Goal: Task Accomplishment & Management: Use online tool/utility

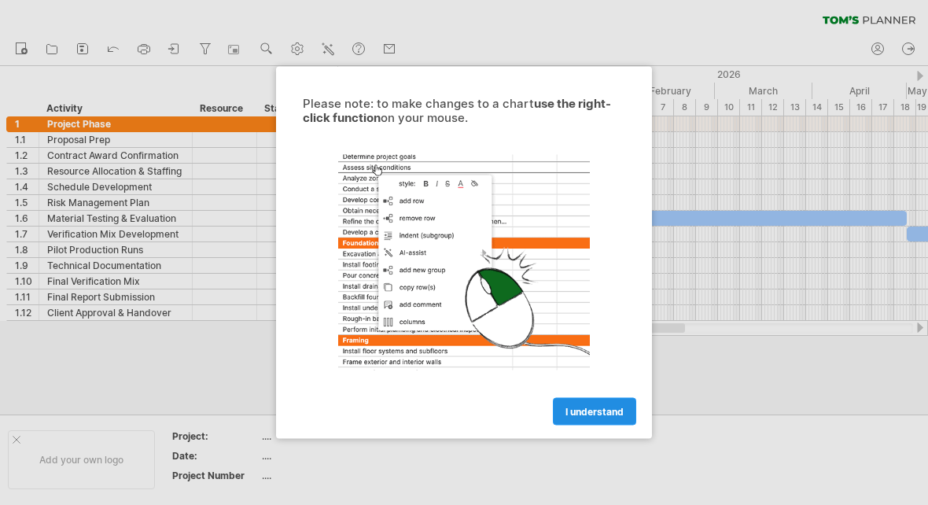
click at [594, 410] on span "I understand" at bounding box center [594, 412] width 58 height 12
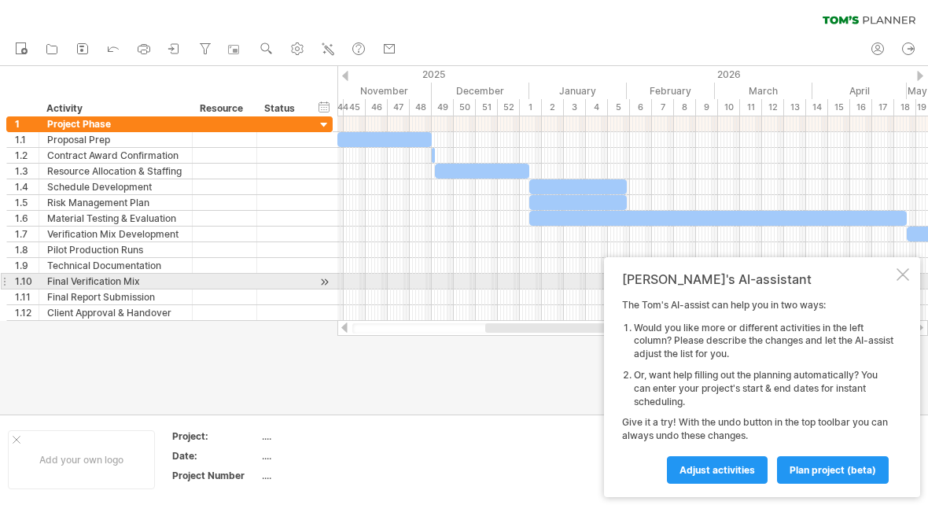
click at [901, 275] on div at bounding box center [902, 274] width 13 height 13
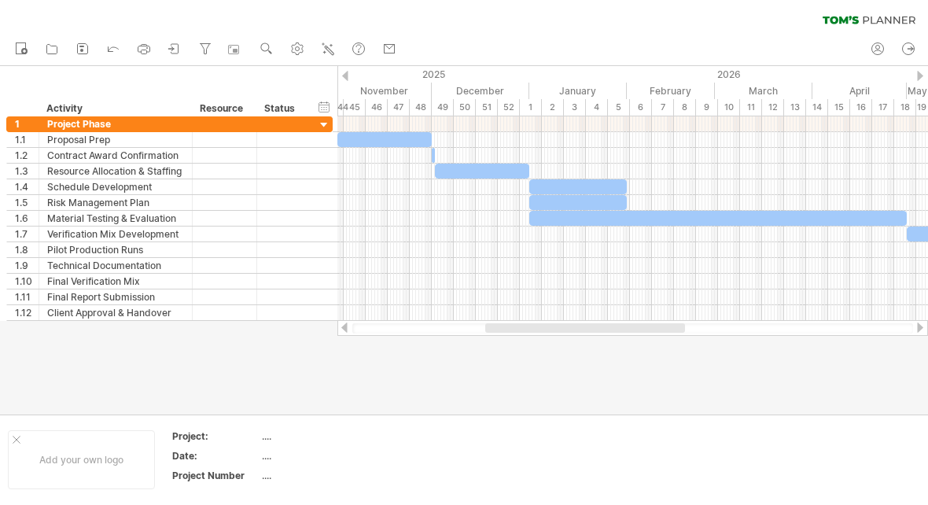
drag, startPoint x: 550, startPoint y: 333, endPoint x: 614, endPoint y: 332, distance: 64.5
click at [614, 332] on div at bounding box center [632, 328] width 561 height 10
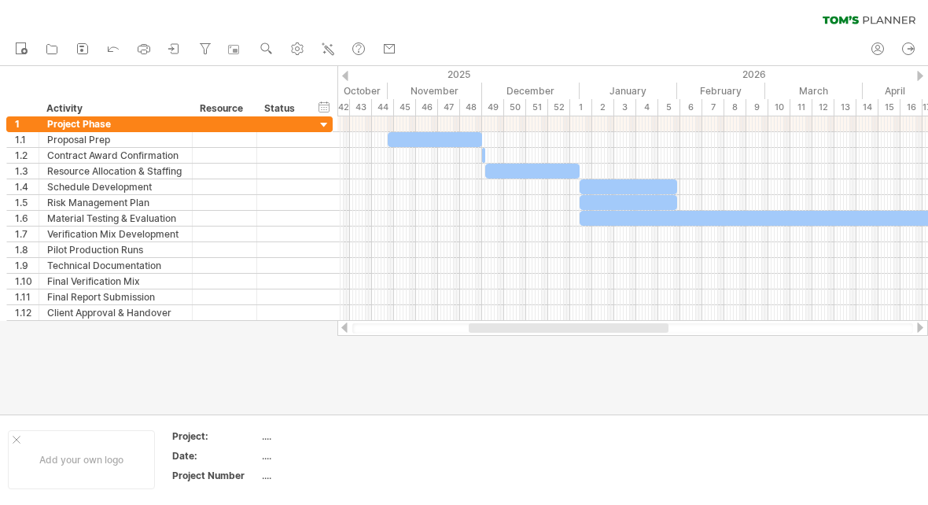
drag, startPoint x: 605, startPoint y: 327, endPoint x: 590, endPoint y: 333, distance: 16.7
click at [590, 333] on div at bounding box center [632, 328] width 561 height 10
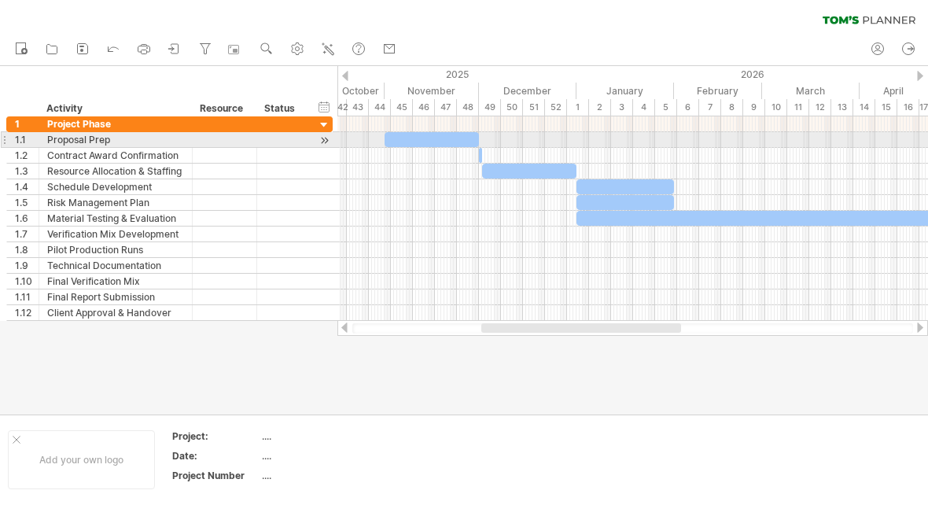
click at [441, 138] on div at bounding box center [431, 139] width 94 height 15
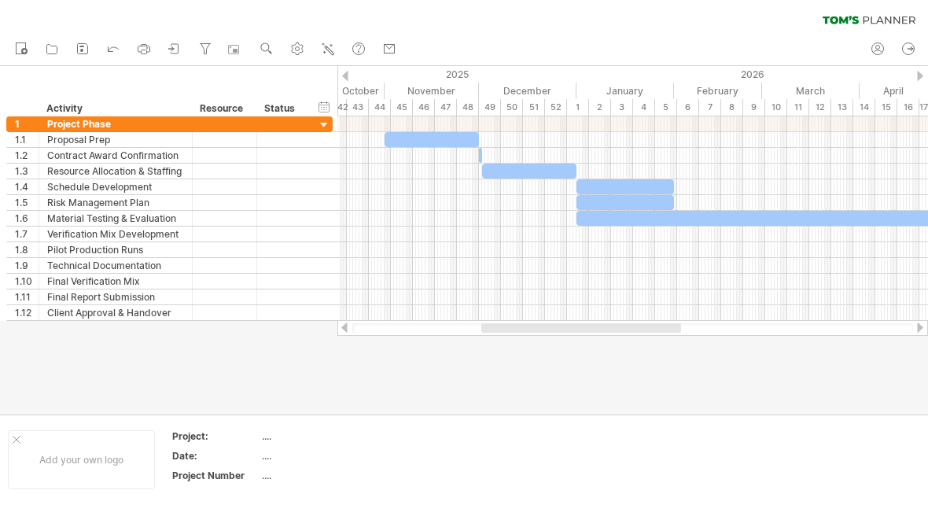
drag, startPoint x: 565, startPoint y: 341, endPoint x: 574, endPoint y: 340, distance: 8.7
click at [574, 340] on div at bounding box center [464, 240] width 928 height 348
drag, startPoint x: 573, startPoint y: 337, endPoint x: 588, endPoint y: 337, distance: 14.9
click at [588, 337] on div at bounding box center [464, 240] width 928 height 348
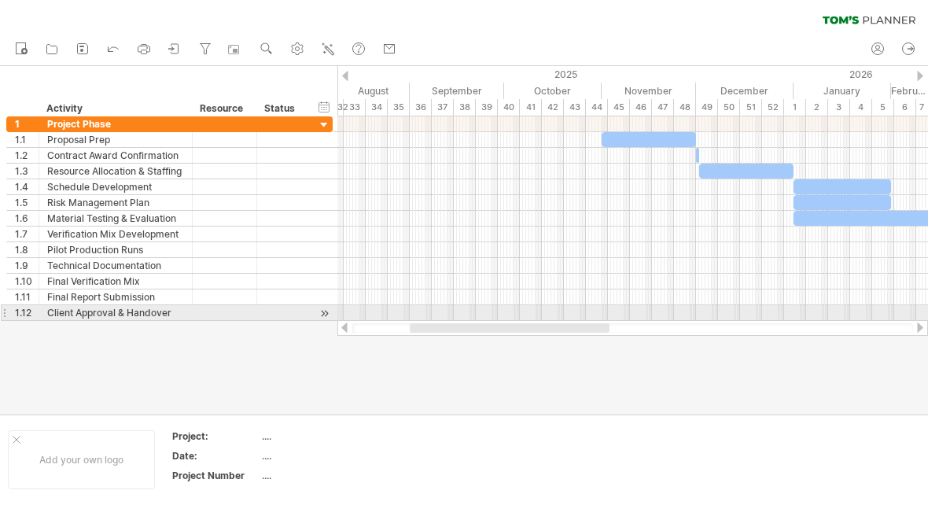
drag, startPoint x: 589, startPoint y: 329, endPoint x: 474, endPoint y: 290, distance: 121.3
click at [517, 320] on div at bounding box center [632, 328] width 591 height 16
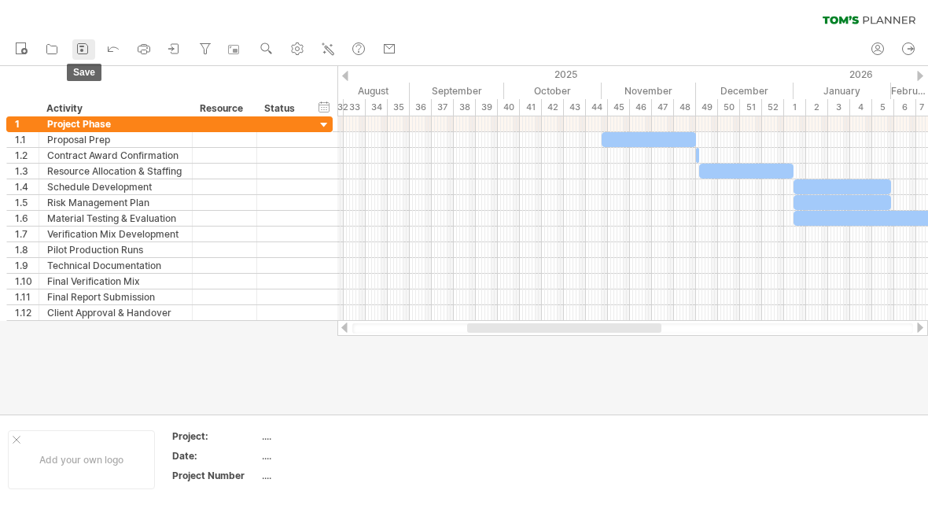
click at [90, 46] on link "save" at bounding box center [83, 49] width 23 height 20
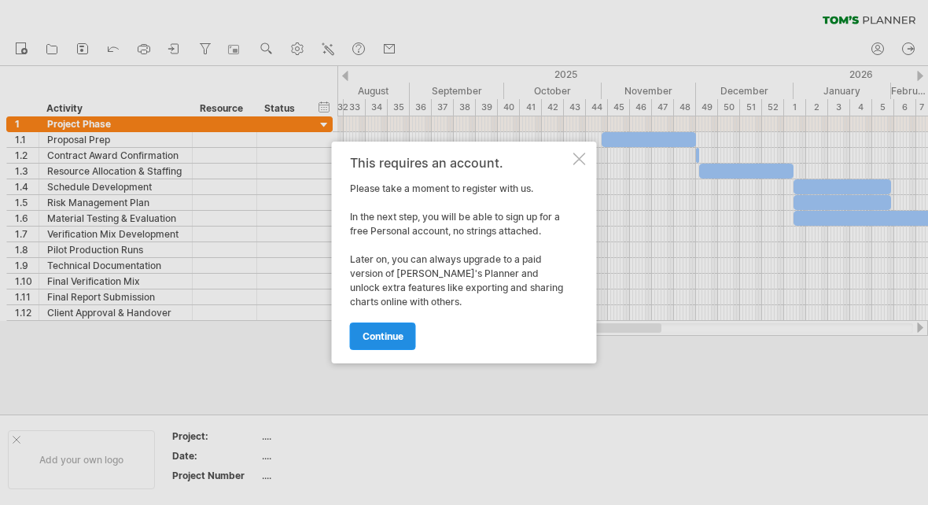
click at [376, 337] on span "continue" at bounding box center [382, 336] width 41 height 12
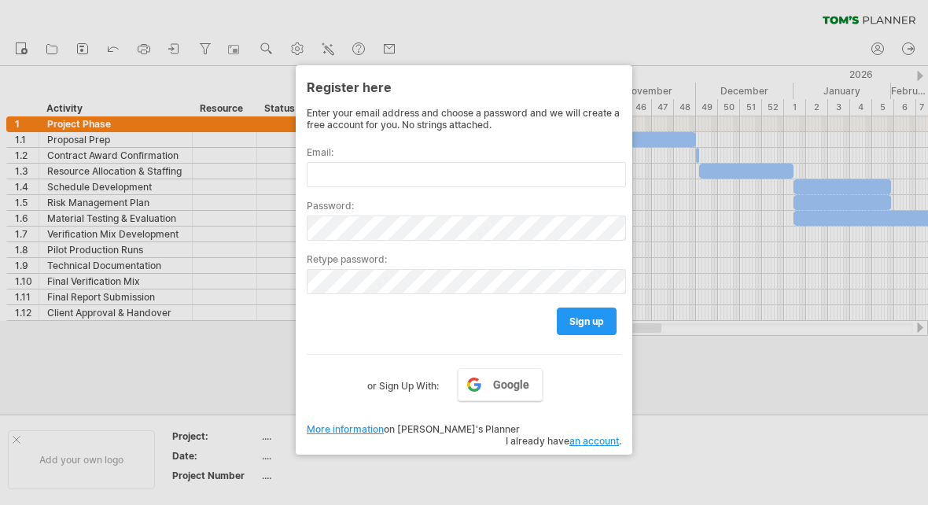
click at [501, 24] on div at bounding box center [464, 252] width 928 height 505
click at [587, 435] on link "an account" at bounding box center [594, 441] width 50 height 12
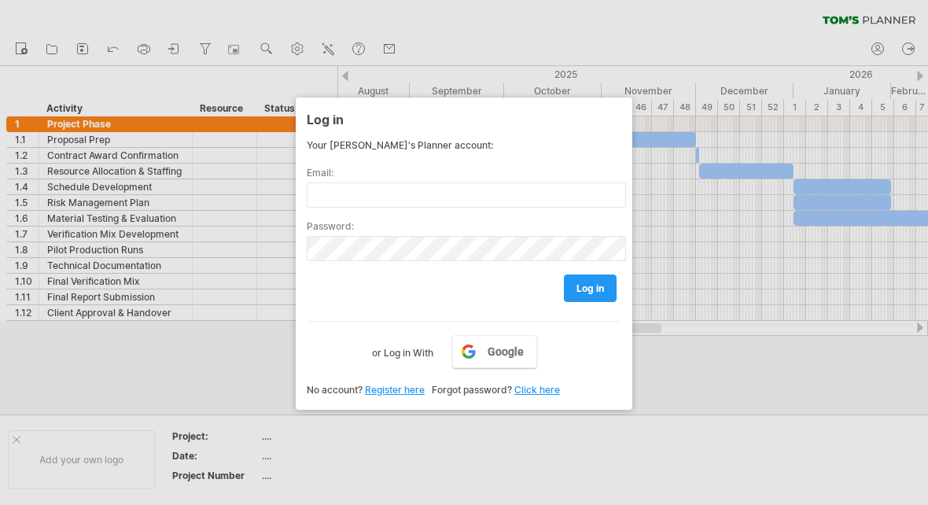
click at [697, 365] on div at bounding box center [464, 252] width 928 height 505
click at [197, 362] on div at bounding box center [464, 252] width 928 height 505
click at [475, 354] on link "Google" at bounding box center [494, 351] width 85 height 33
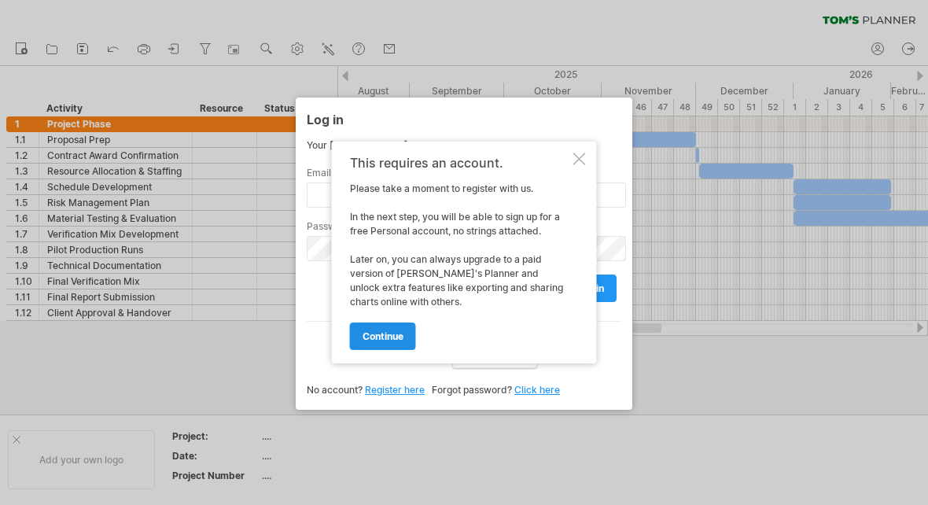
click at [378, 335] on span "continue" at bounding box center [382, 336] width 41 height 12
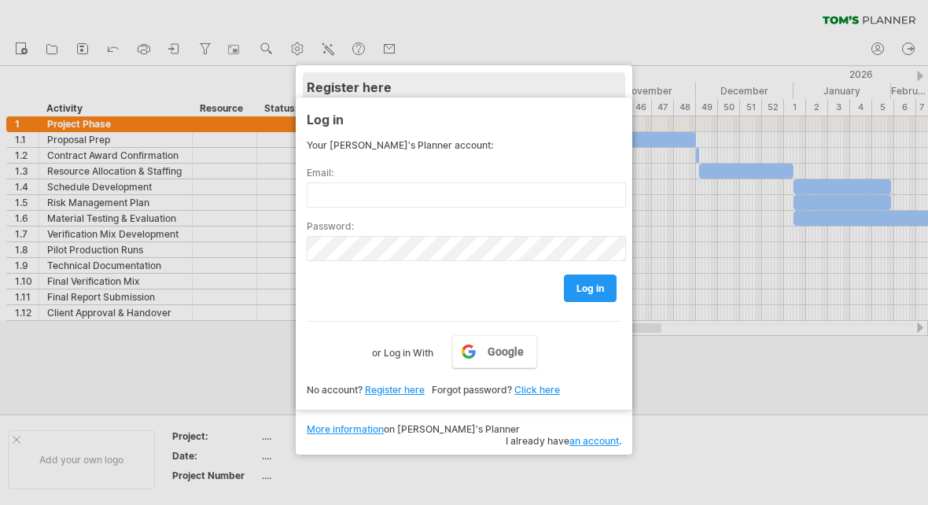
click at [369, 75] on div "Register here" at bounding box center [464, 86] width 315 height 28
click at [368, 80] on div "Register here" at bounding box center [464, 86] width 315 height 28
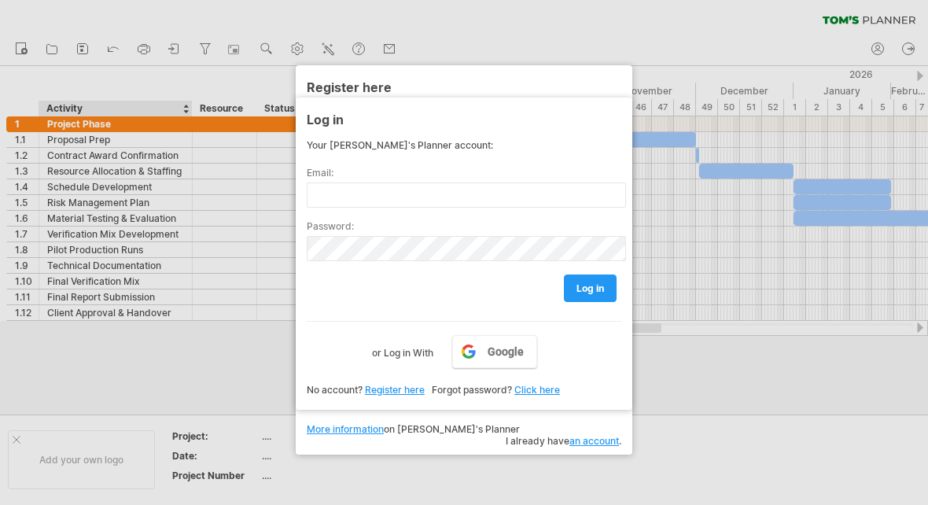
click at [155, 91] on div at bounding box center [464, 252] width 928 height 505
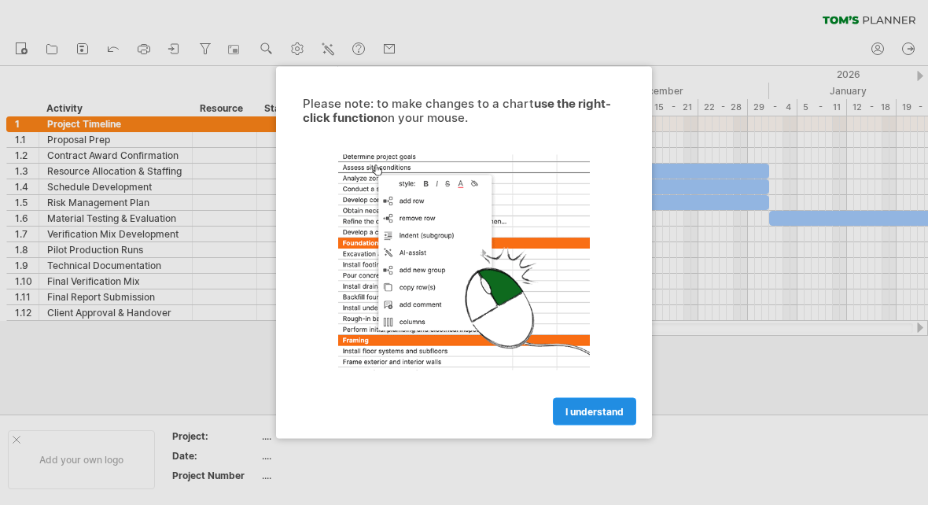
click at [568, 403] on link "I understand" at bounding box center [594, 412] width 83 height 28
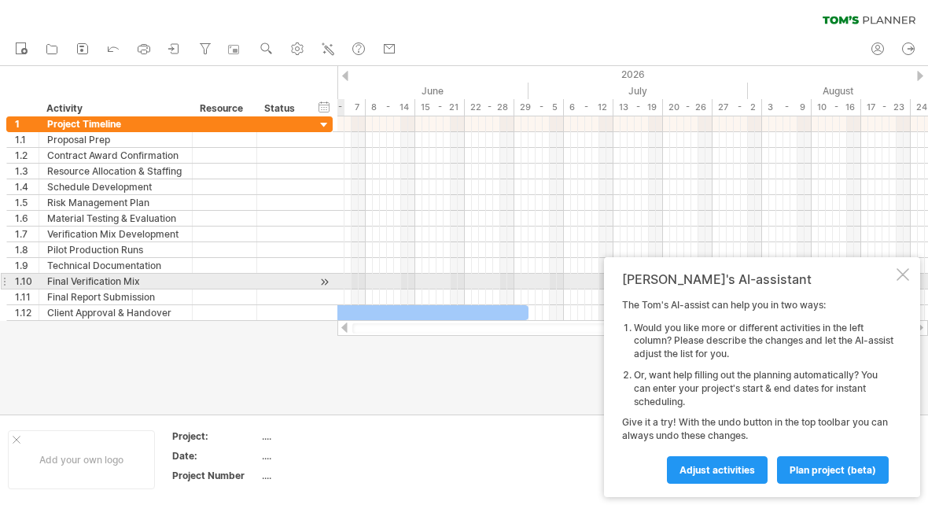
drag, startPoint x: 532, startPoint y: 326, endPoint x: 896, endPoint y: 288, distance: 365.2
click at [896, 288] on div "Trying to reach plan.tomsplanner.com Connected again... 0% clear filter new 1" at bounding box center [464, 252] width 928 height 505
click at [903, 277] on div at bounding box center [902, 274] width 13 height 13
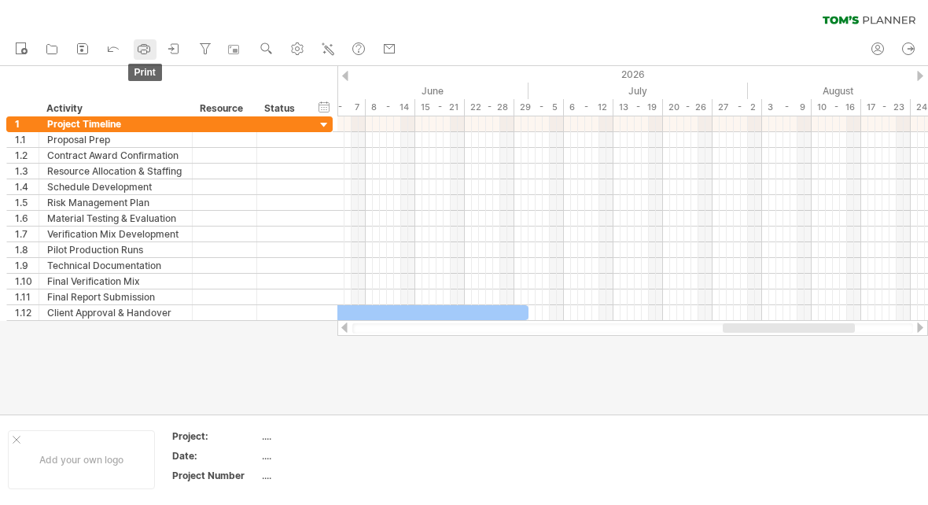
click at [143, 43] on icon at bounding box center [144, 49] width 16 height 16
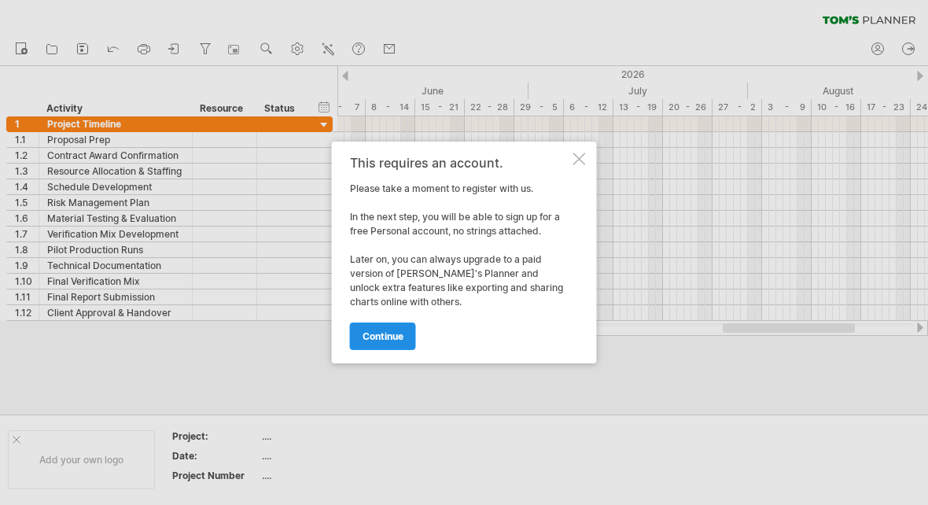
click at [387, 343] on link "continue" at bounding box center [383, 336] width 66 height 28
